Goal: Task Accomplishment & Management: Use online tool/utility

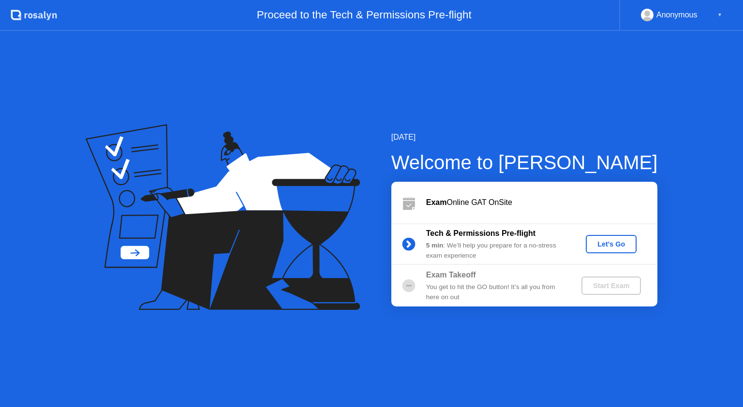
click at [628, 238] on button "Let's Go" at bounding box center [611, 244] width 51 height 18
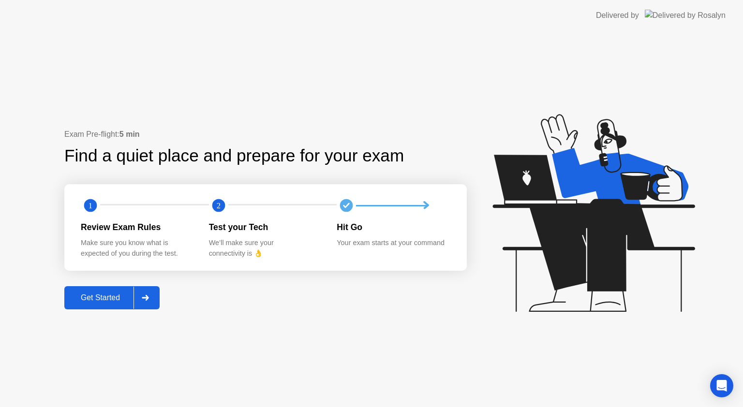
click at [128, 299] on div "Get Started" at bounding box center [100, 298] width 66 height 9
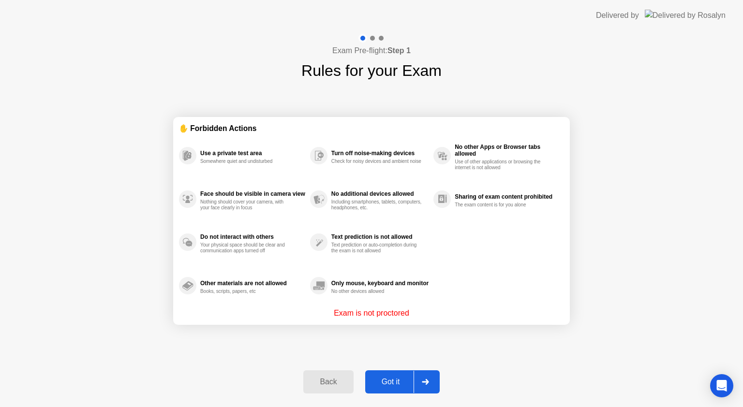
click at [413, 375] on button "Got it" at bounding box center [402, 381] width 74 height 23
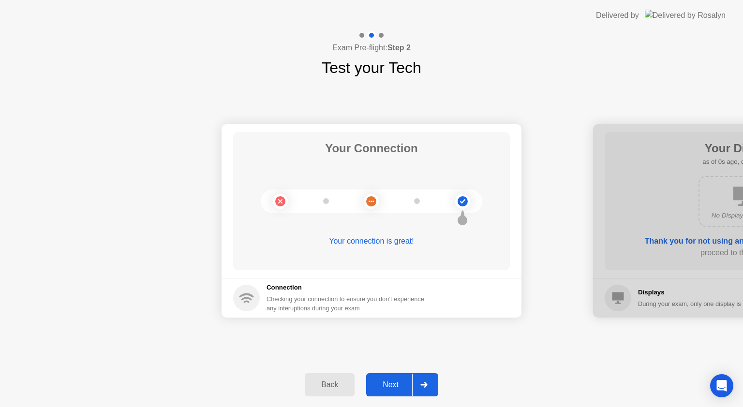
click at [409, 381] on div "Next" at bounding box center [390, 385] width 43 height 9
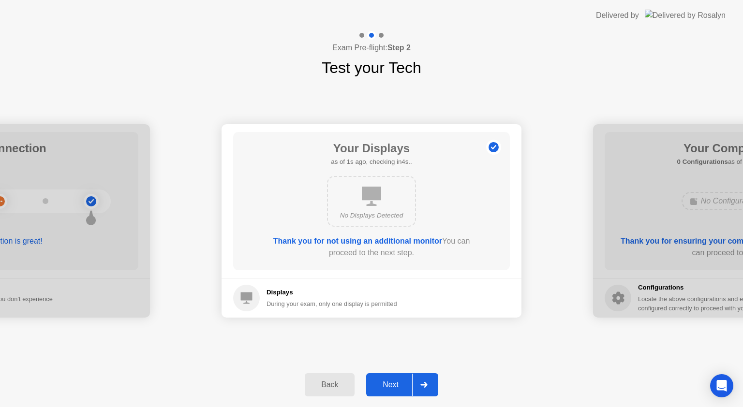
click at [409, 381] on div "Next" at bounding box center [390, 385] width 43 height 9
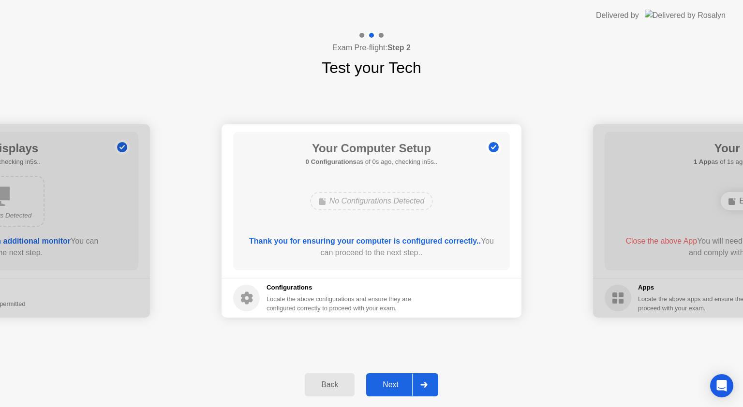
click at [409, 381] on div "Next" at bounding box center [390, 385] width 43 height 9
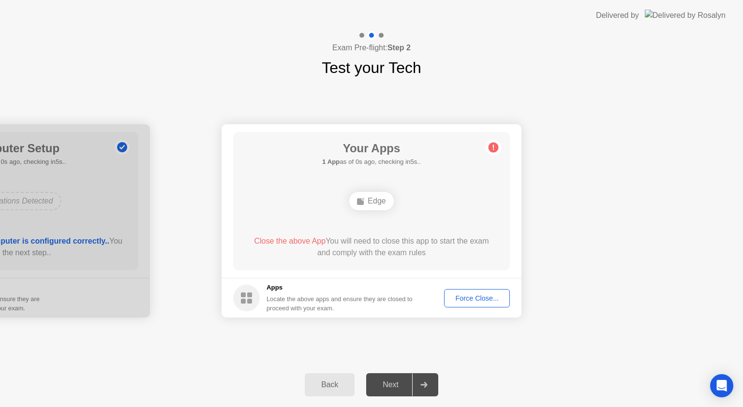
click at [466, 298] on div "Force Close..." at bounding box center [476, 299] width 59 height 8
click at [477, 297] on div "Force Close..." at bounding box center [476, 299] width 59 height 8
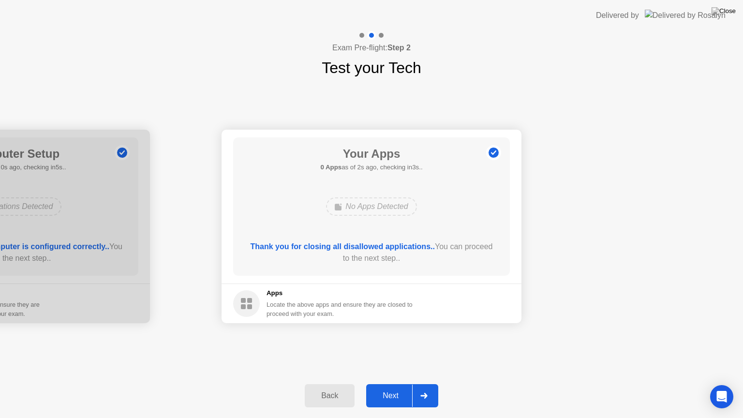
click at [400, 397] on div "Next" at bounding box center [390, 395] width 43 height 9
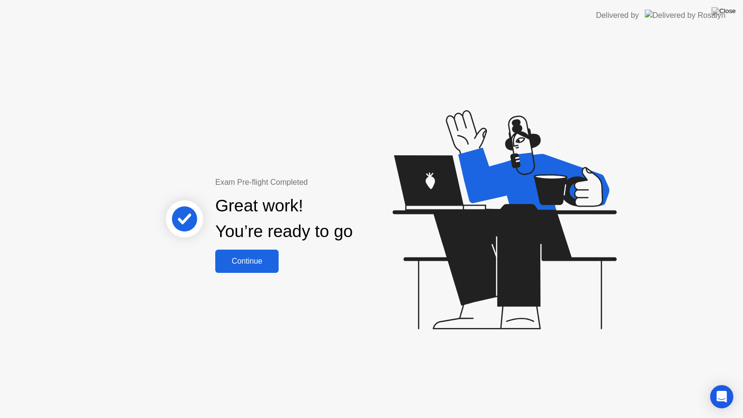
click at [231, 253] on button "Continue" at bounding box center [246, 261] width 63 height 23
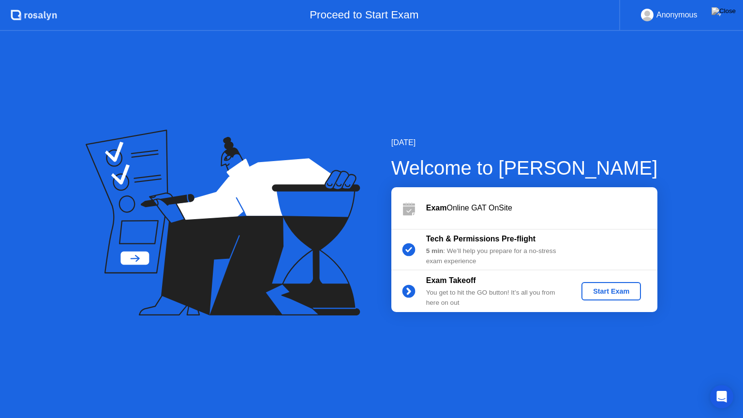
click at [632, 291] on div "Start Exam" at bounding box center [611, 291] width 52 height 8
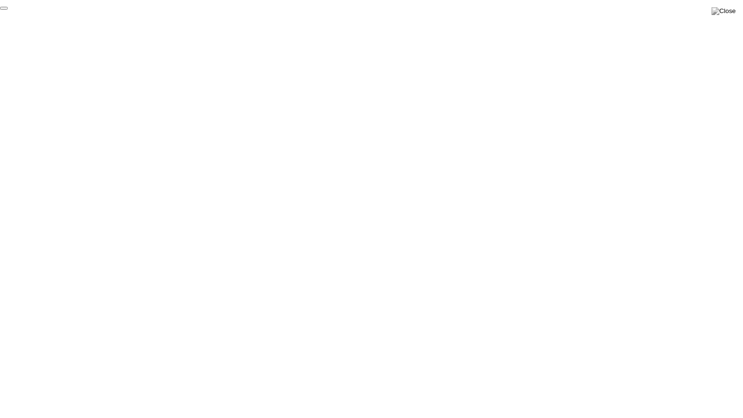
click div "End Proctoring Session"
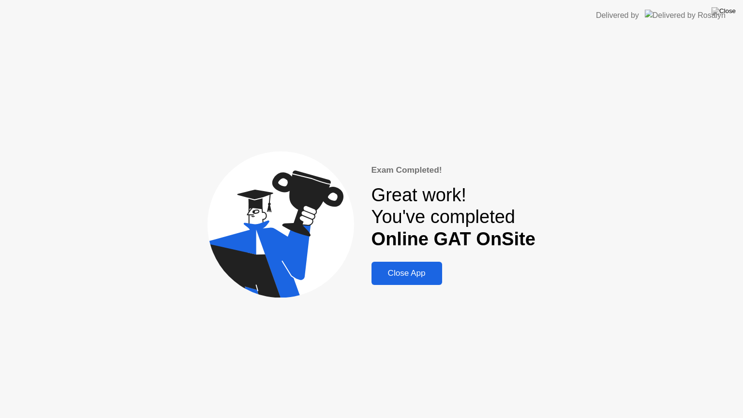
click at [726, 346] on div "Exam Completed! Great work! You've completed Online GAT OnSite Close App" at bounding box center [371, 224] width 743 height 387
click at [420, 268] on div "Close App" at bounding box center [406, 273] width 65 height 10
